Goal: Task Accomplishment & Management: Manage account settings

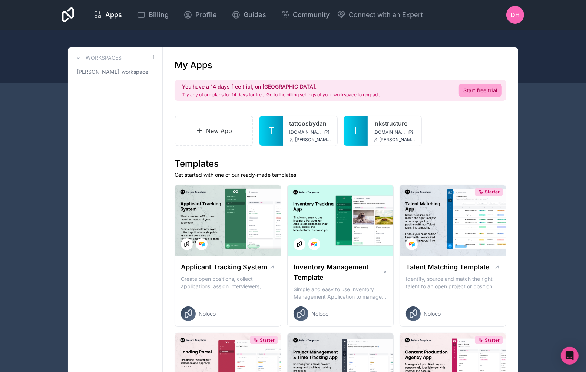
click at [0, 0] on icon at bounding box center [0, 0] width 0 height 0
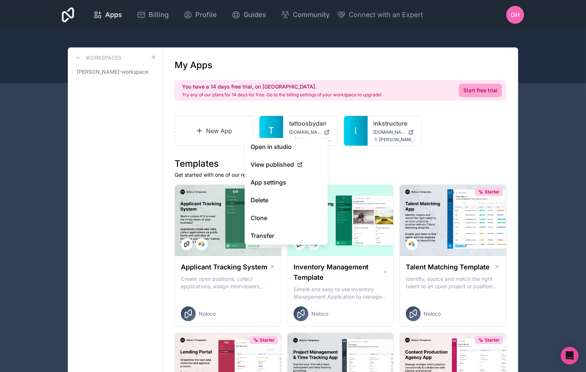
click at [281, 200] on button "Delete" at bounding box center [286, 201] width 83 height 18
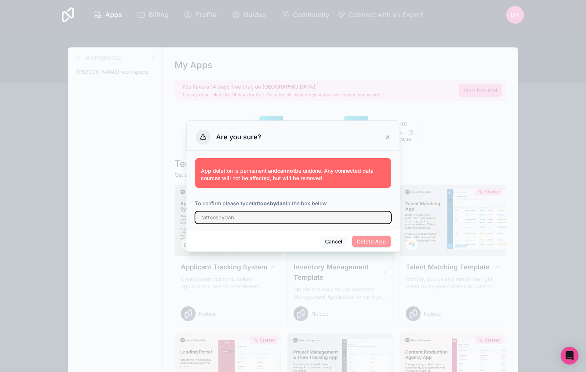
click at [283, 223] on input "text" at bounding box center [293, 218] width 196 height 12
type input "tattoosbydan"
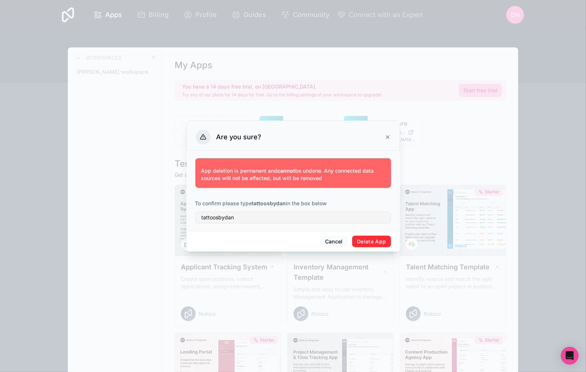
click at [368, 241] on button "Delete App" at bounding box center [371, 242] width 39 height 12
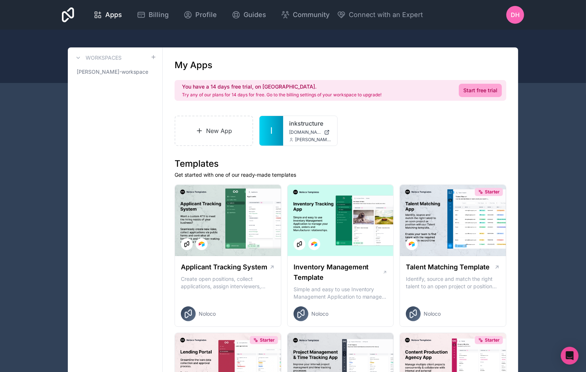
click at [250, 207] on div at bounding box center [228, 220] width 106 height 71
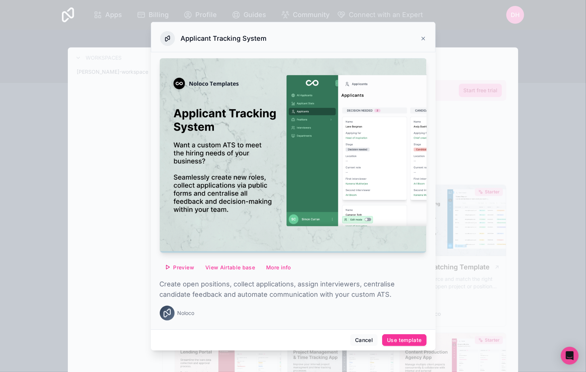
click at [394, 340] on div "Use template" at bounding box center [404, 340] width 34 height 7
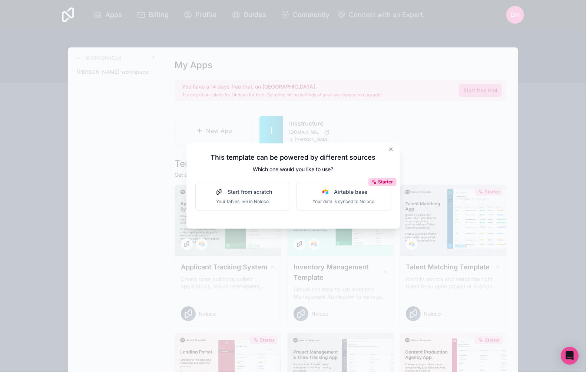
click at [256, 200] on span "Your tables live in Noloco" at bounding box center [242, 202] width 59 height 6
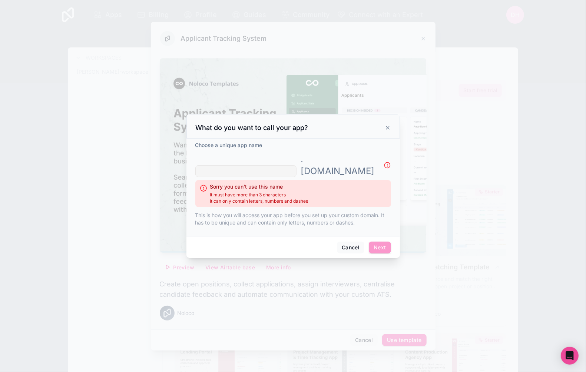
click at [288, 165] on input "text" at bounding box center [245, 171] width 101 height 12
type input "c"
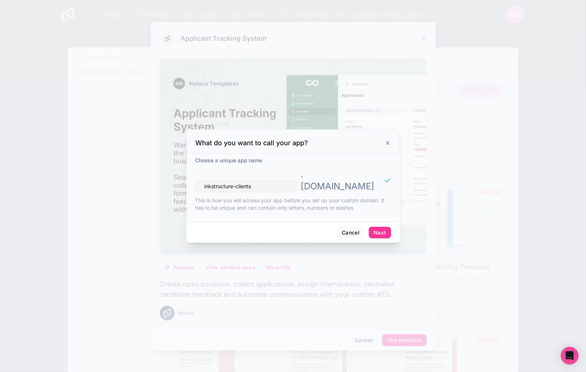
type input "inkstructure-clients"
click at [383, 227] on button "Next" at bounding box center [380, 233] width 22 height 12
